Goal: Check status: Check status

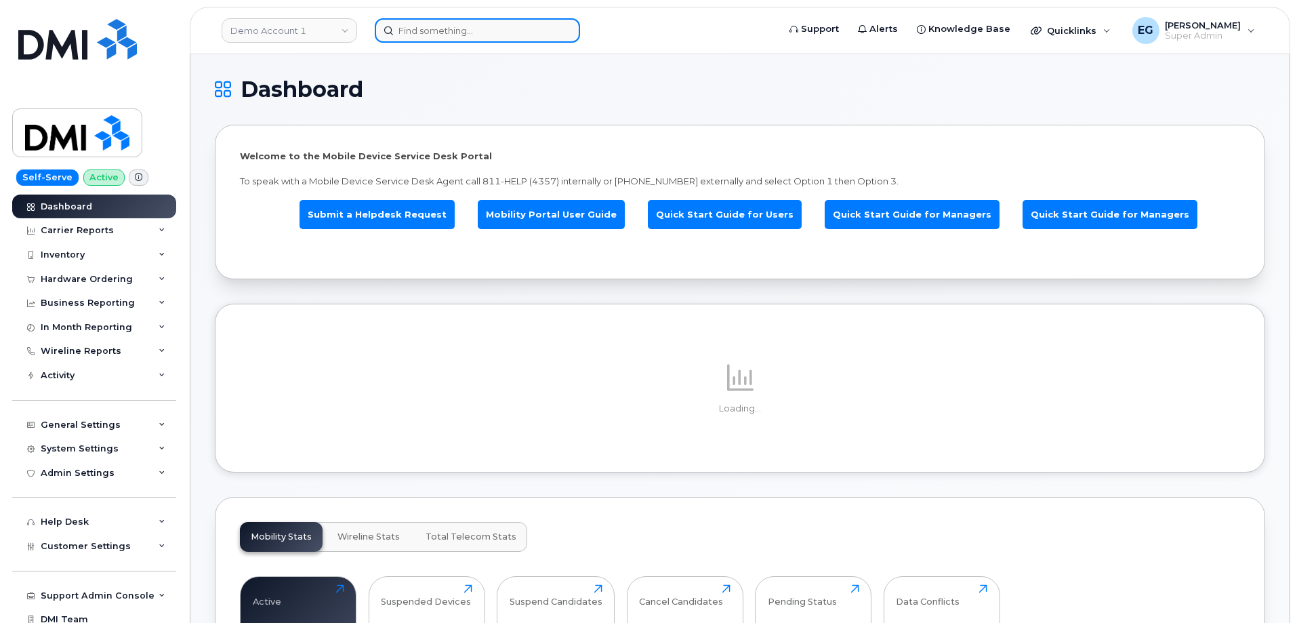
click at [462, 37] on input at bounding box center [477, 30] width 205 height 24
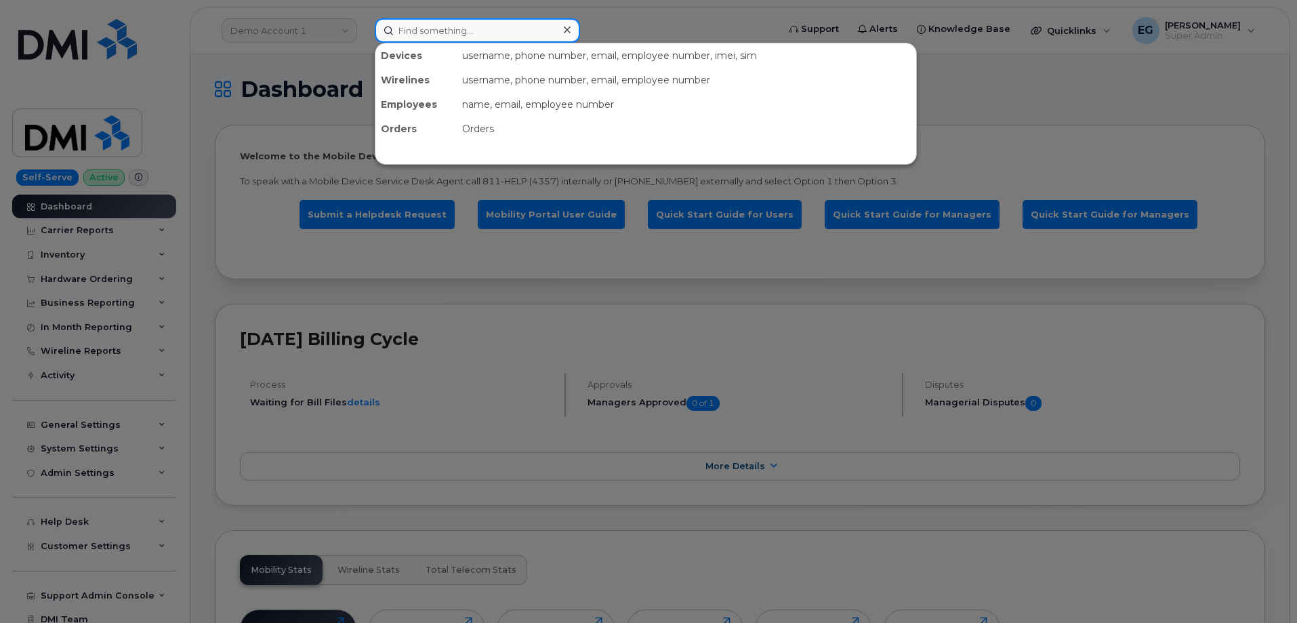
paste input "300420"
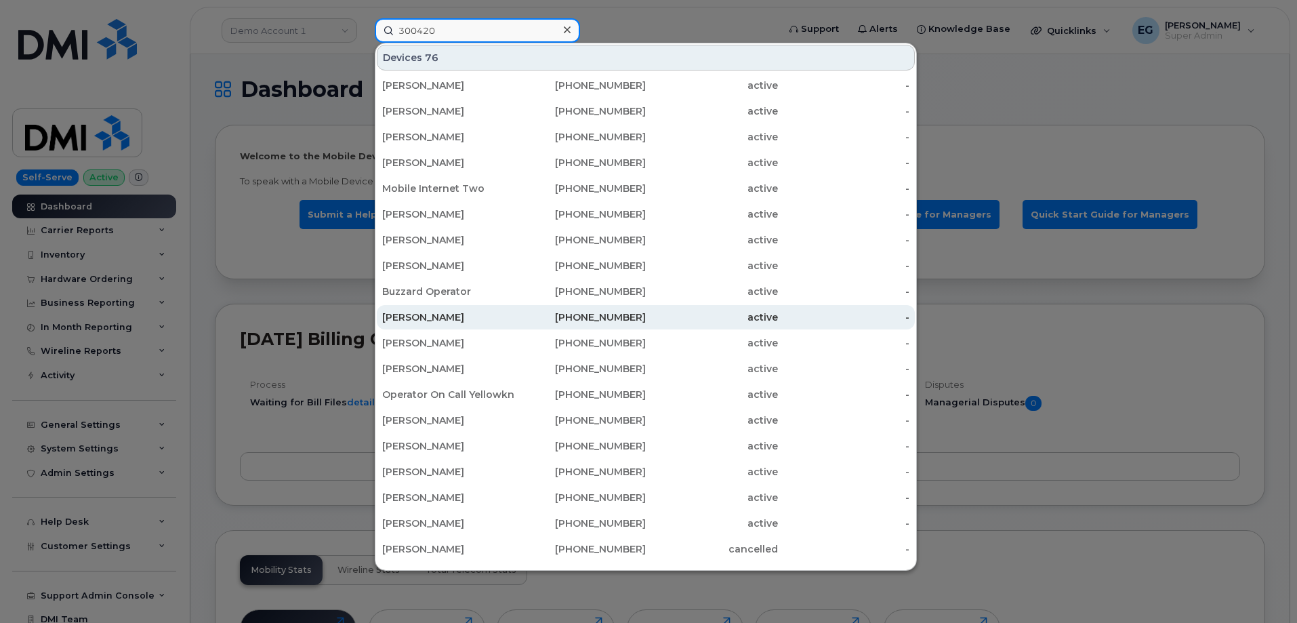
scroll to position [271, 0]
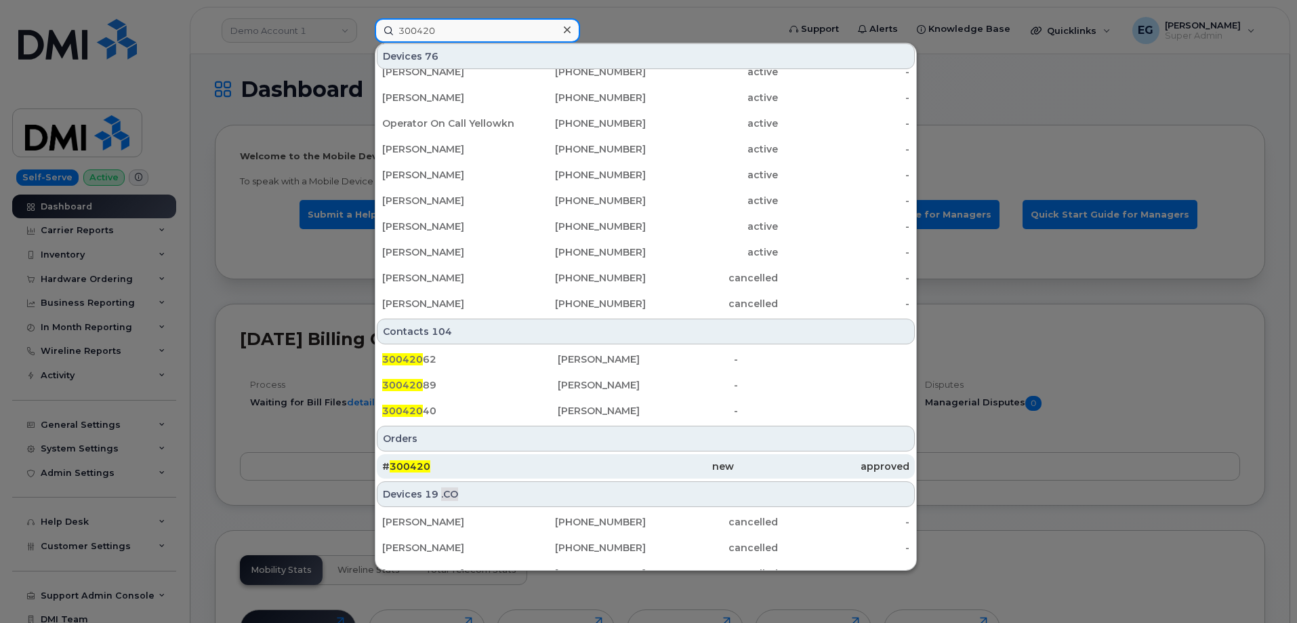
type input "300420"
click at [483, 471] on div "# 300420" at bounding box center [470, 466] width 176 height 14
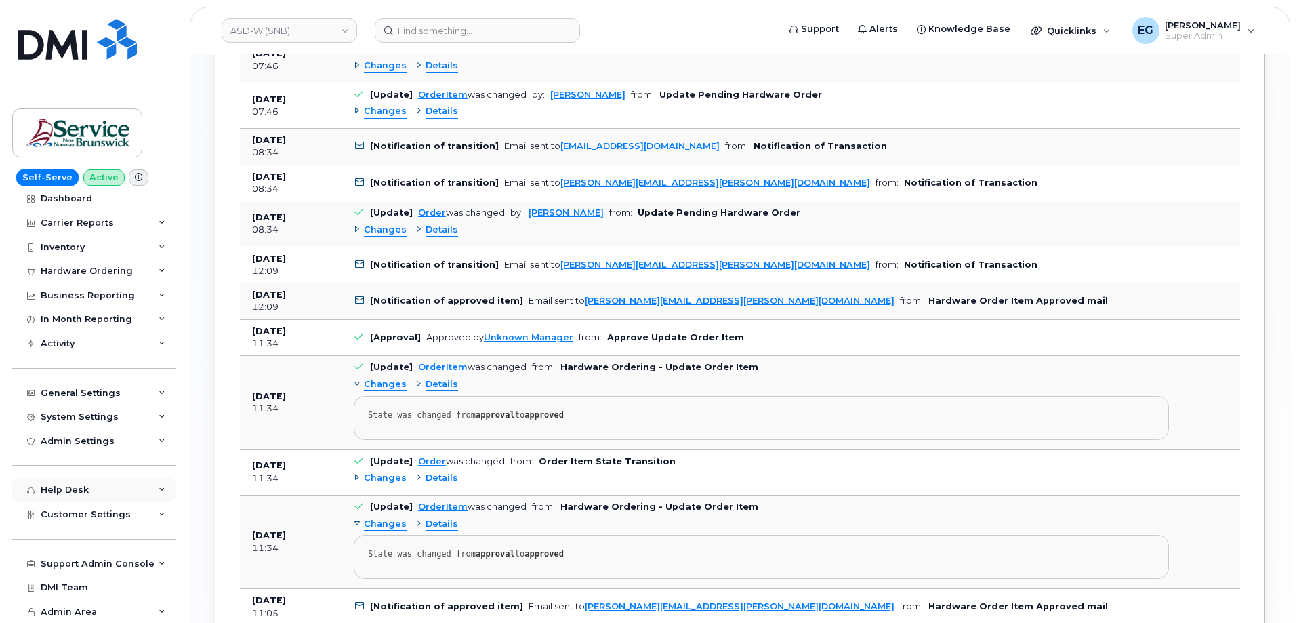
scroll to position [1626, 0]
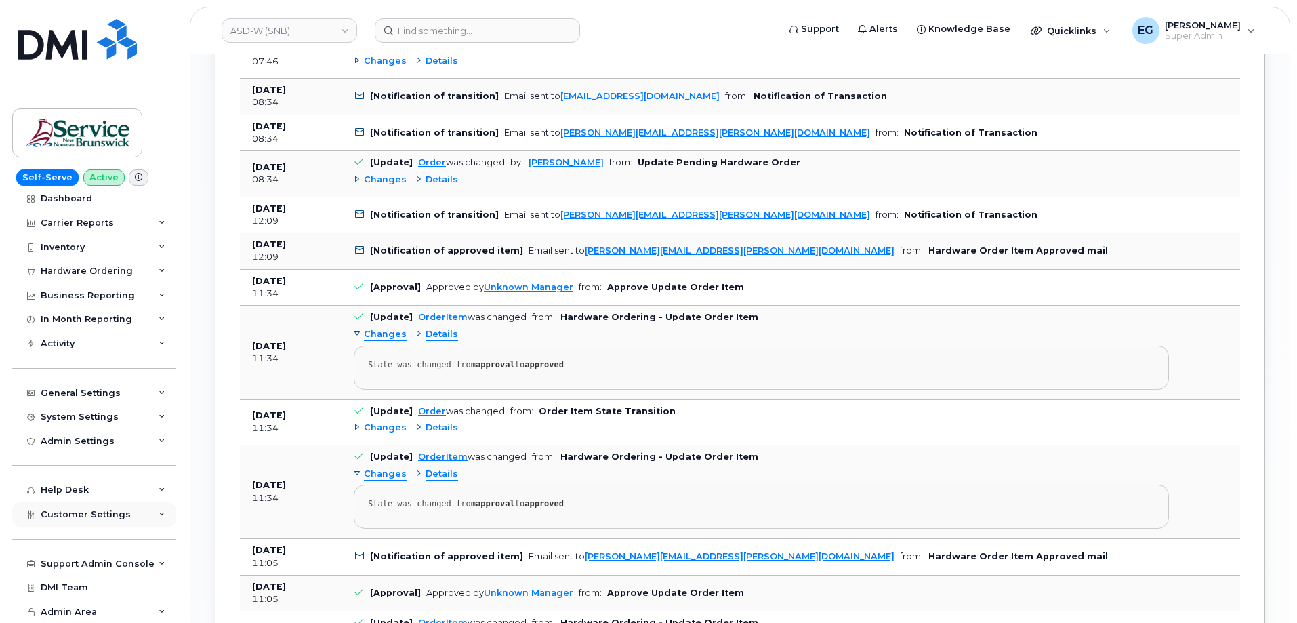
click at [94, 514] on span "Customer Settings" at bounding box center [86, 514] width 90 height 10
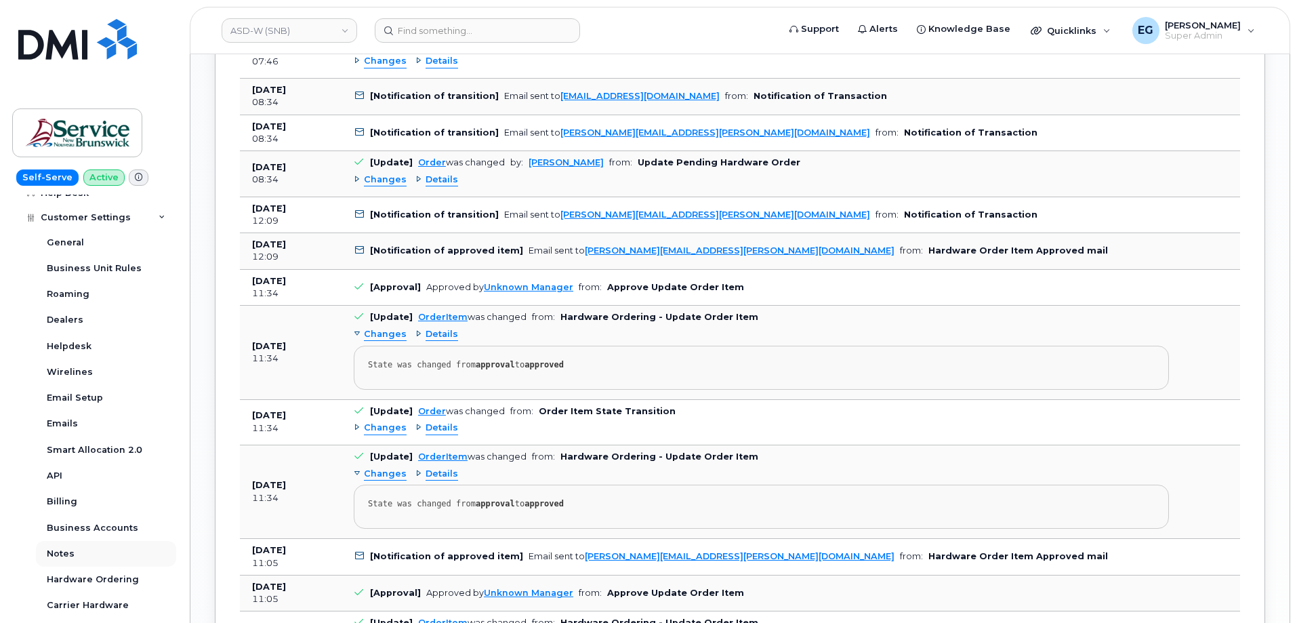
scroll to position [371, 0]
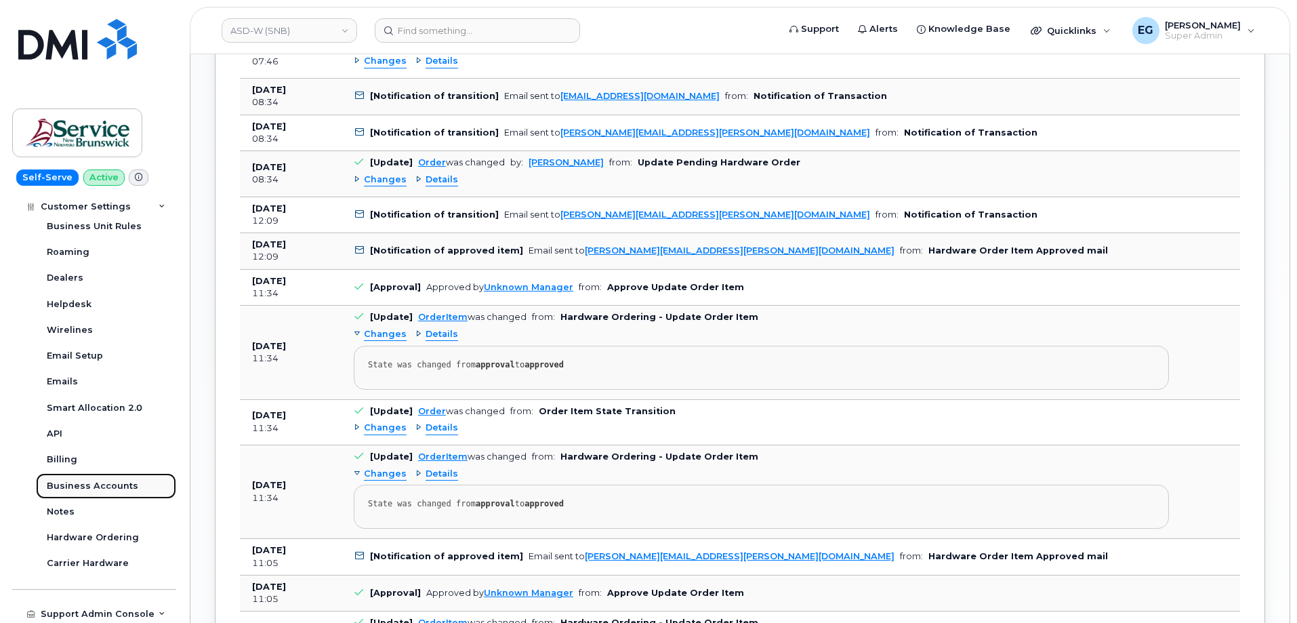
click at [109, 483] on div "Business Accounts" at bounding box center [92, 486] width 91 height 12
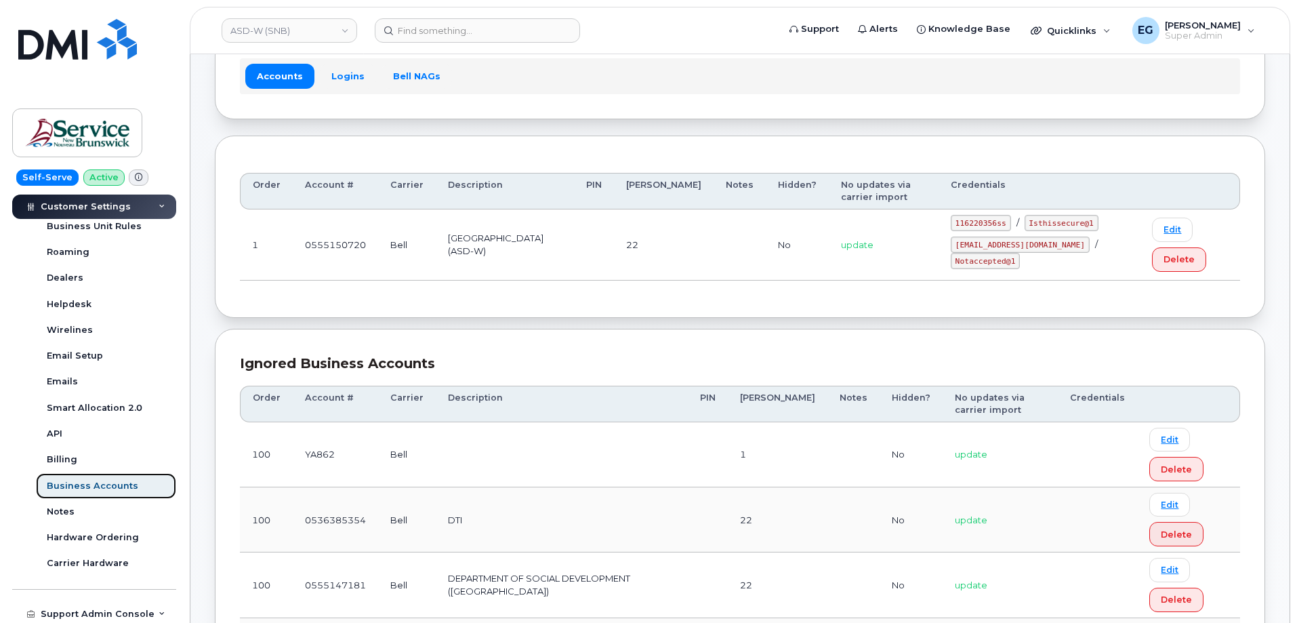
scroll to position [68, 0]
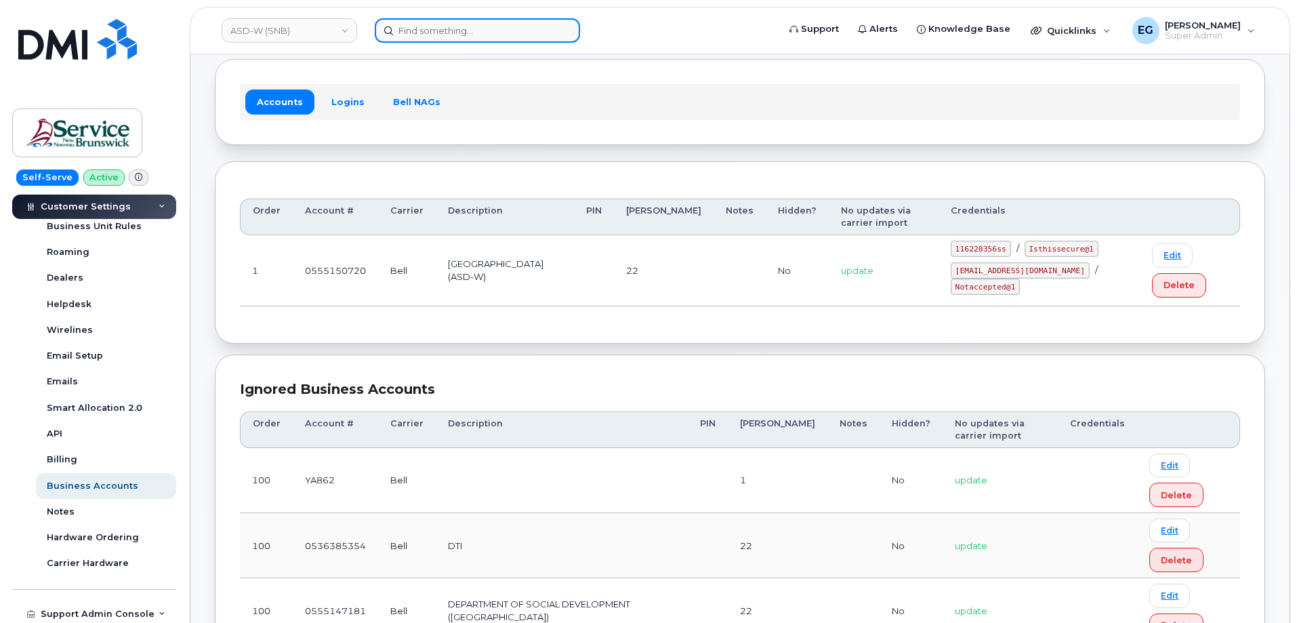
click at [486, 21] on input at bounding box center [477, 30] width 205 height 24
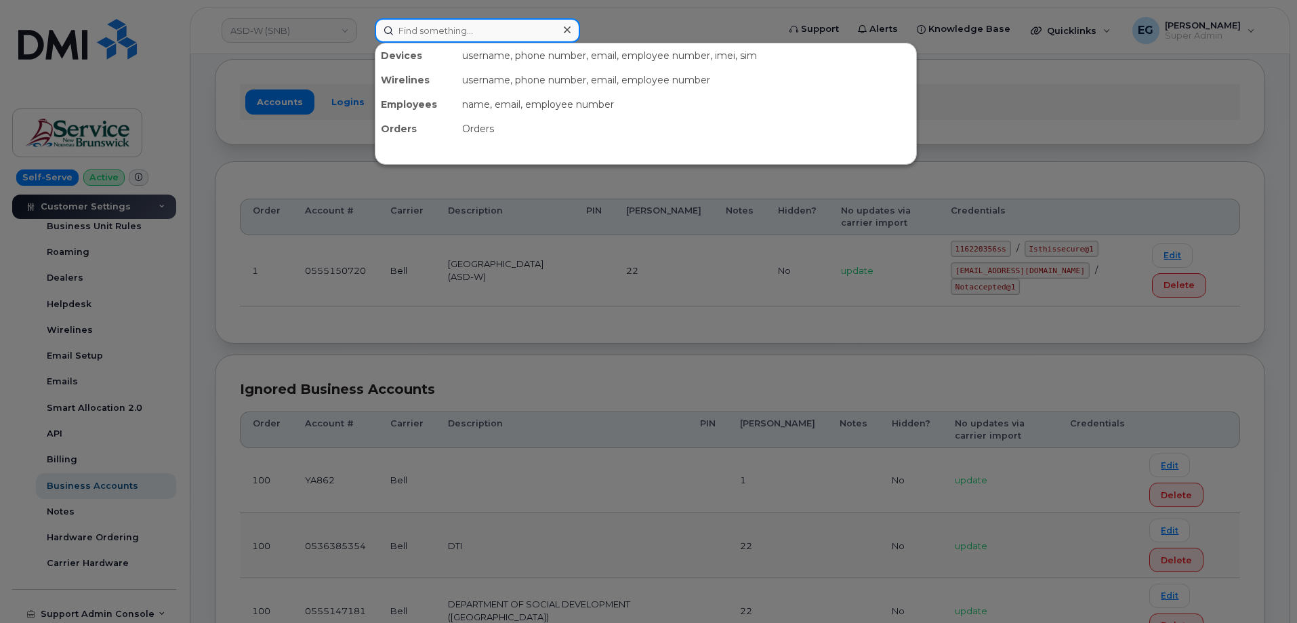
paste input "300420"
type input "300420"
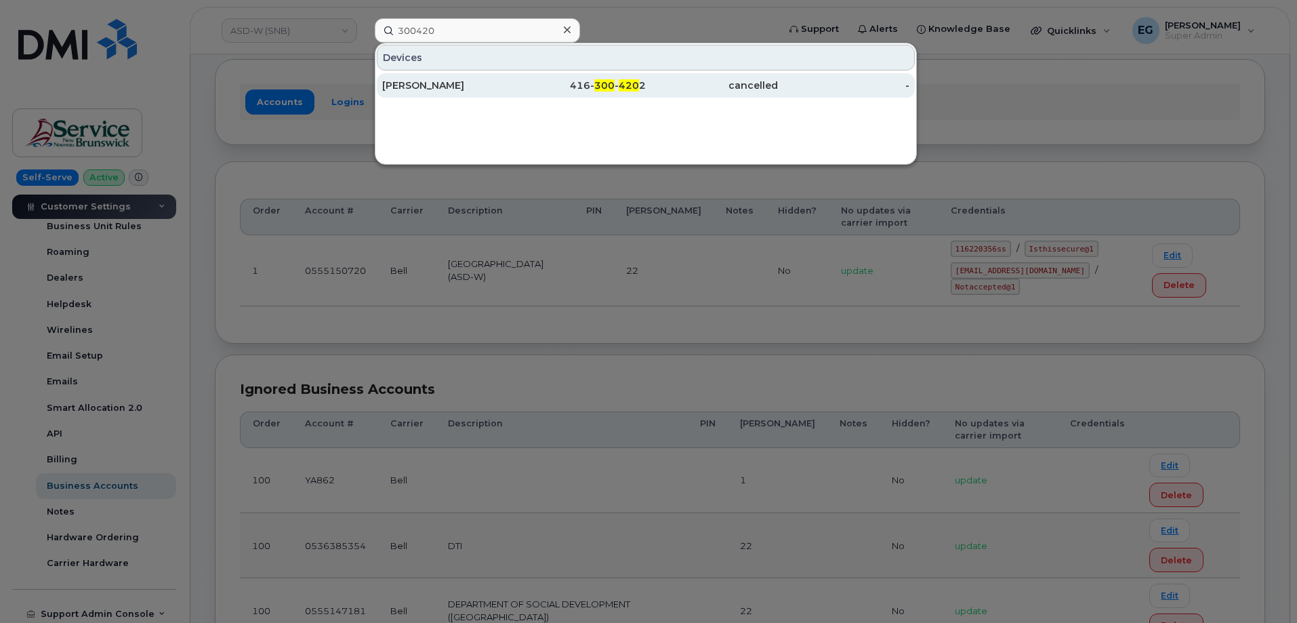
click at [579, 85] on div "416- 300 - 420 2" at bounding box center [580, 86] width 132 height 14
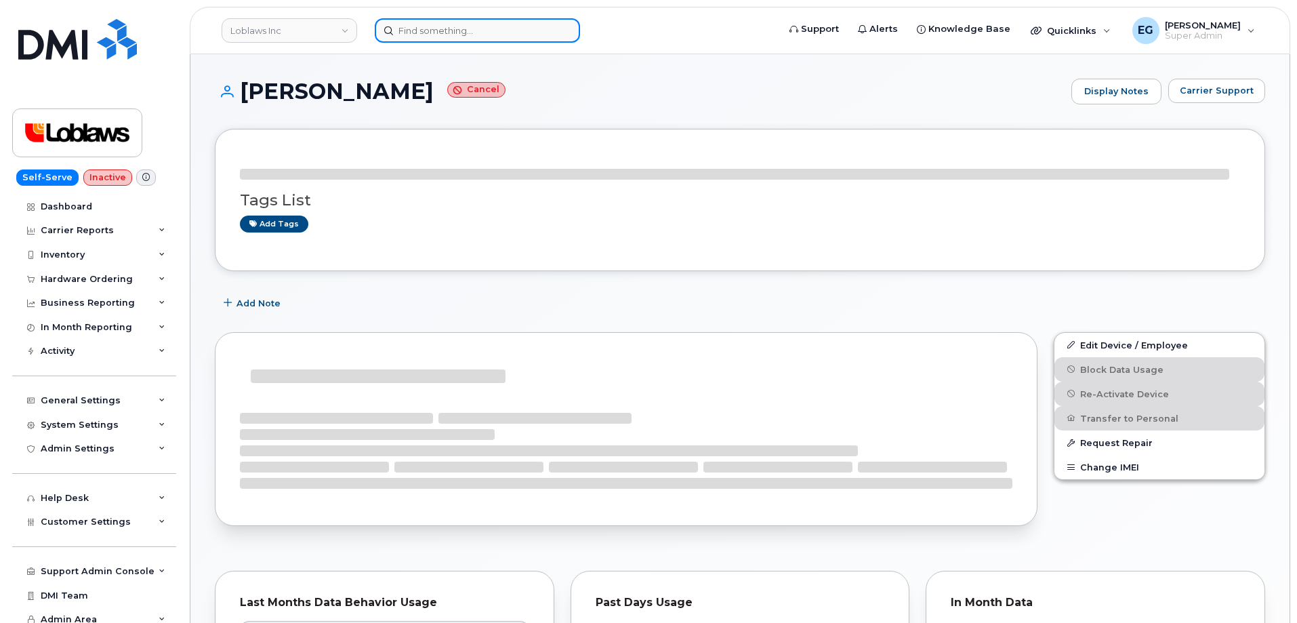
click at [480, 34] on input at bounding box center [477, 30] width 205 height 24
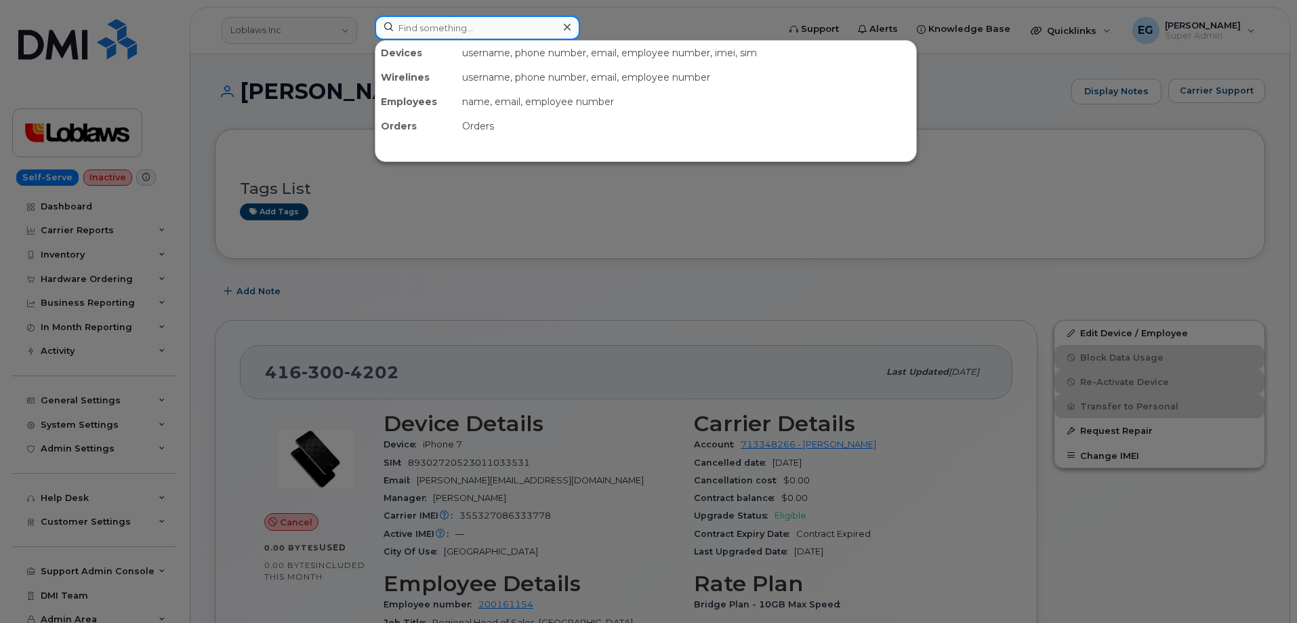
paste input "300420"
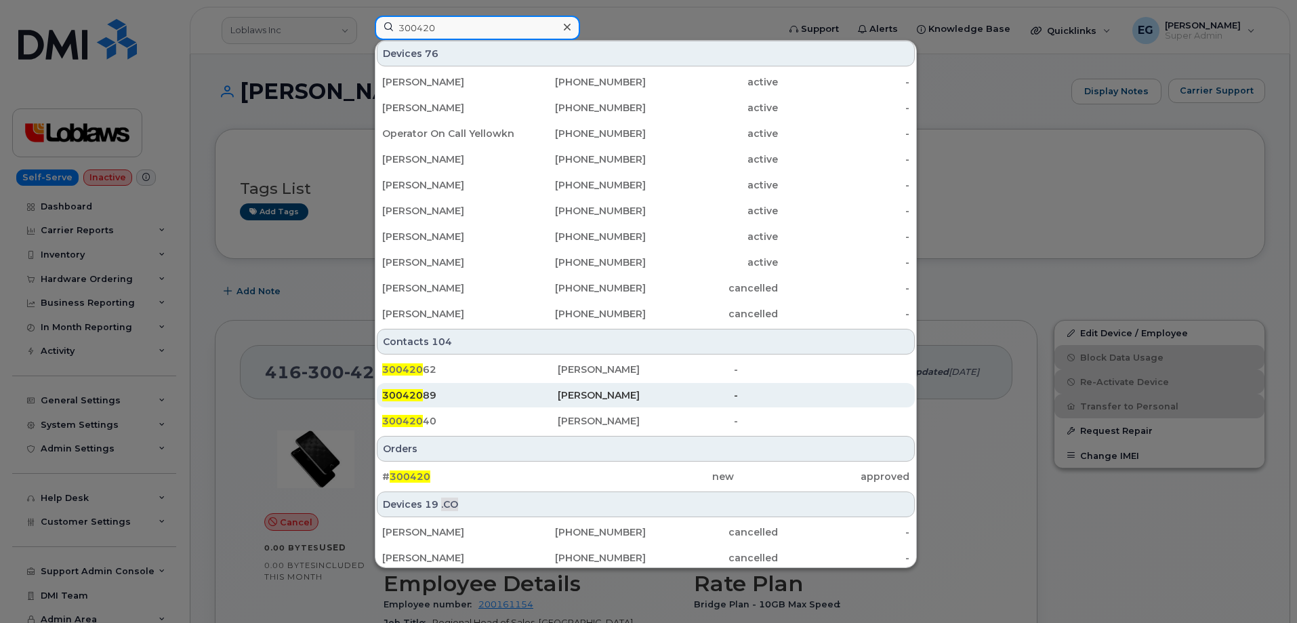
scroll to position [339, 0]
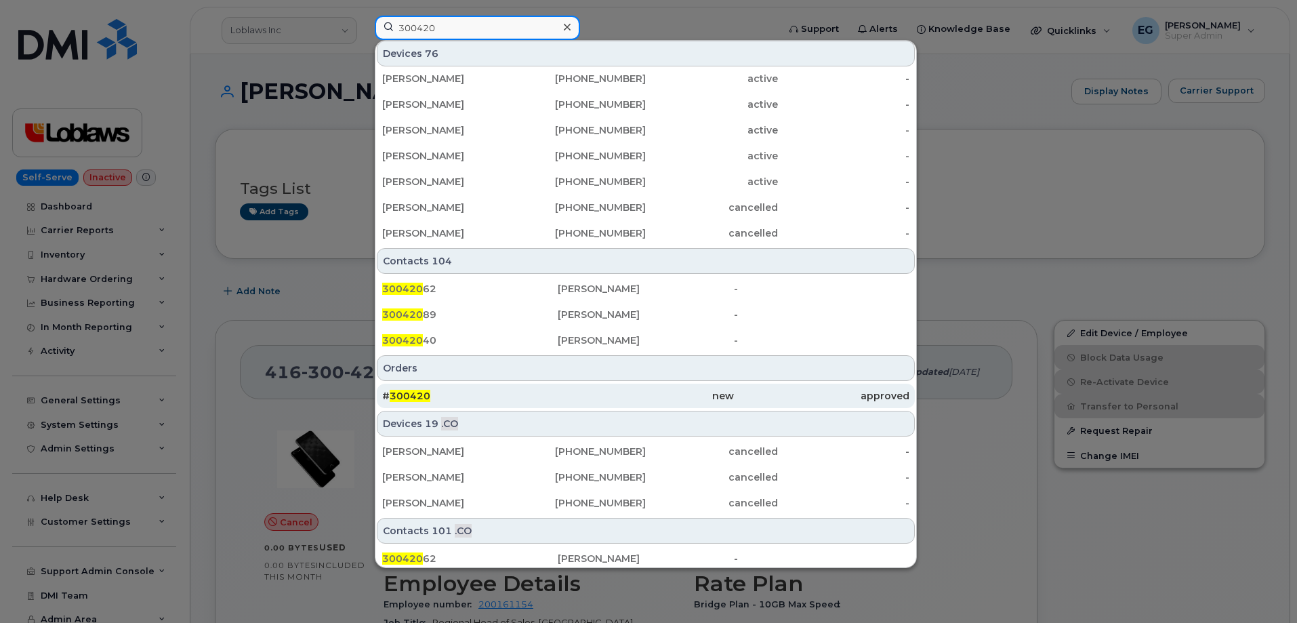
type input "300420"
click at [406, 397] on span "300420" at bounding box center [410, 396] width 41 height 12
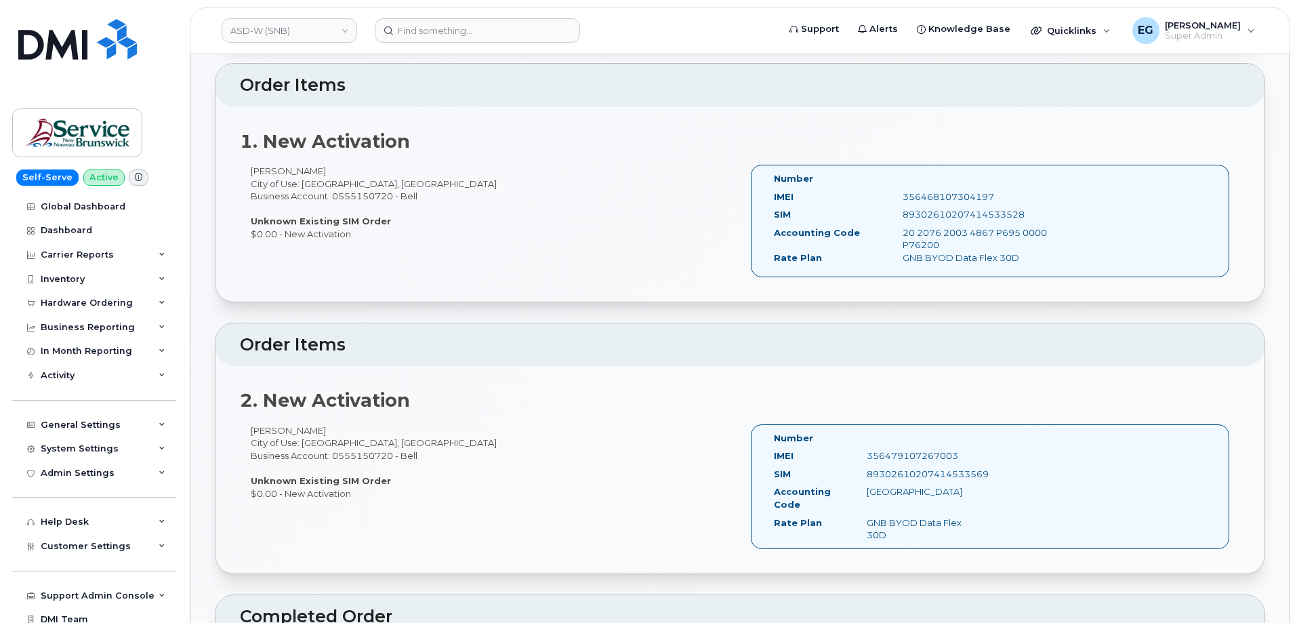
scroll to position [474, 0]
